Goal: Find specific page/section: Find specific page/section

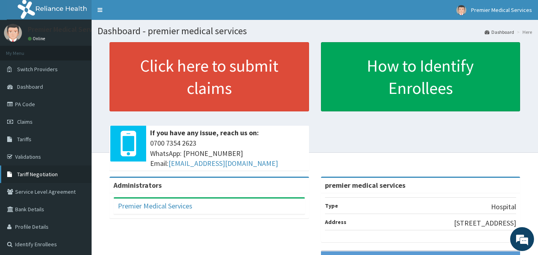
click at [40, 175] on span "Tariff Negotiation" at bounding box center [37, 174] width 41 height 7
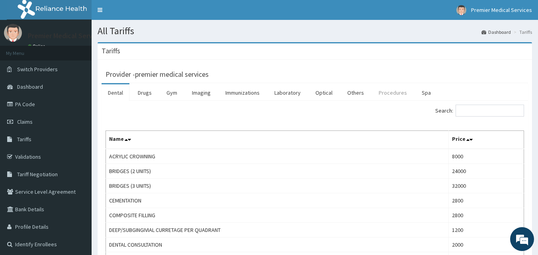
click at [399, 94] on link "Procedures" at bounding box center [392, 92] width 41 height 17
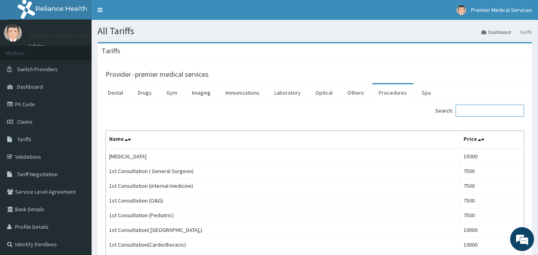
click at [485, 115] on input "Search:" at bounding box center [489, 111] width 68 height 12
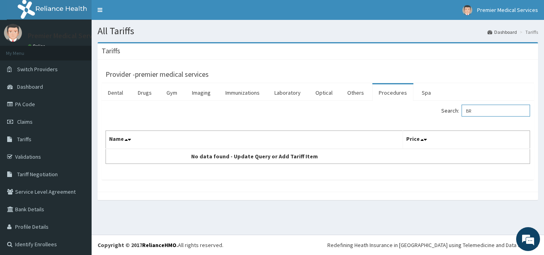
type input "B"
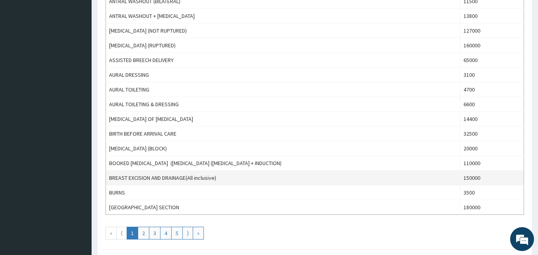
scroll to position [680, 0]
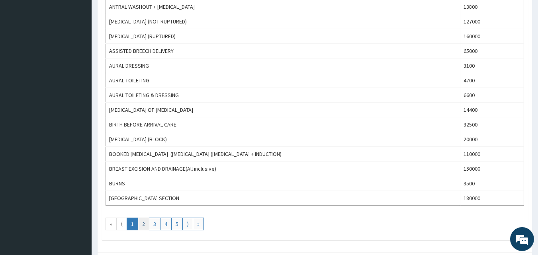
click at [148, 223] on link "2" at bounding box center [144, 224] width 12 height 13
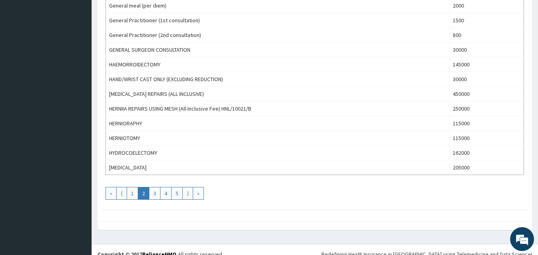
scroll to position [720, 0]
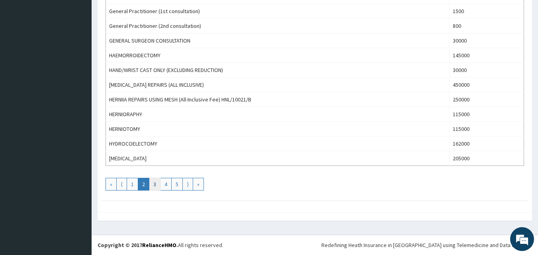
click at [157, 184] on link "3" at bounding box center [155, 184] width 12 height 13
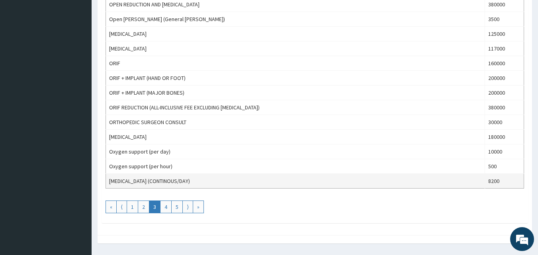
scroll to position [717, 0]
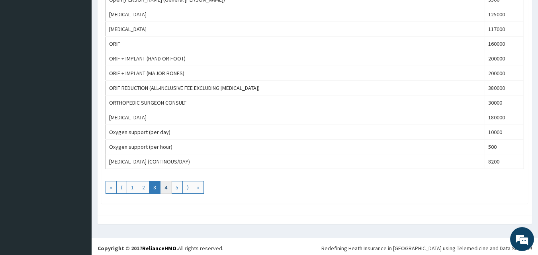
click at [166, 188] on link "4" at bounding box center [166, 187] width 12 height 13
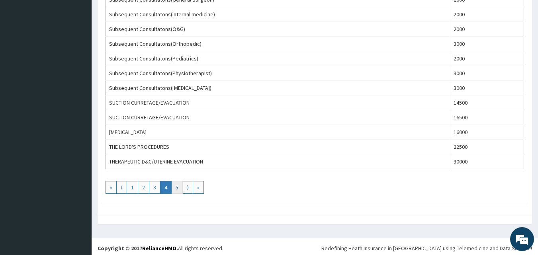
click at [176, 187] on link "5" at bounding box center [177, 187] width 12 height 13
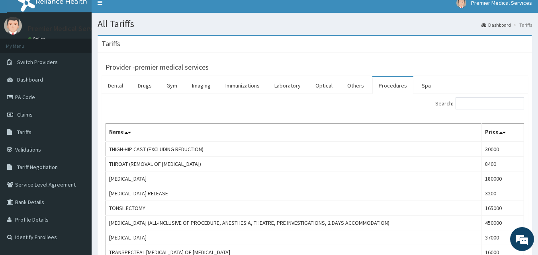
scroll to position [0, 0]
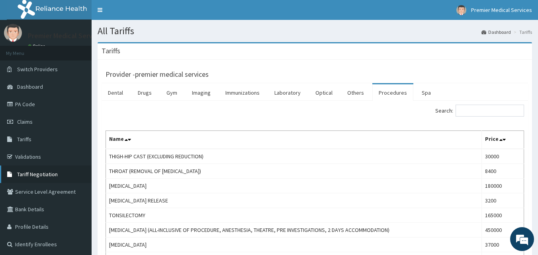
click at [40, 173] on span "Tariff Negotiation" at bounding box center [37, 174] width 41 height 7
